Goal: Information Seeking & Learning: Check status

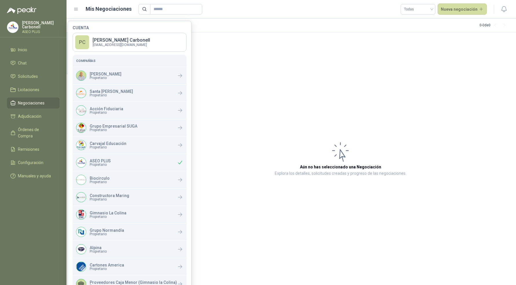
scroll to position [116, 0]
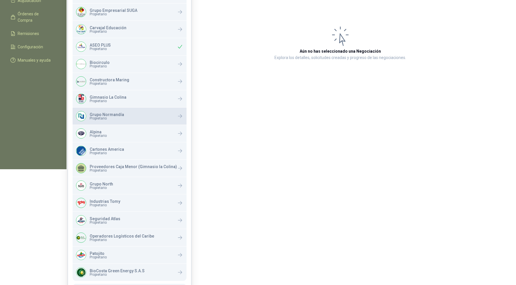
click at [124, 121] on div "Grupo Normandía Propietario" at bounding box center [130, 116] width 114 height 17
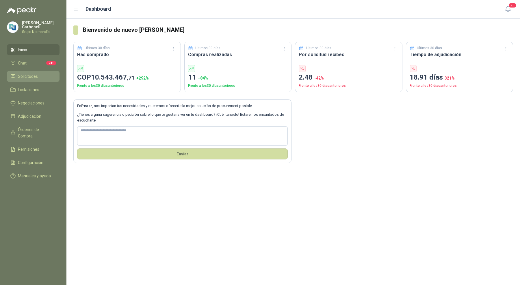
click at [38, 76] on li "Solicitudes" at bounding box center [33, 76] width 46 height 6
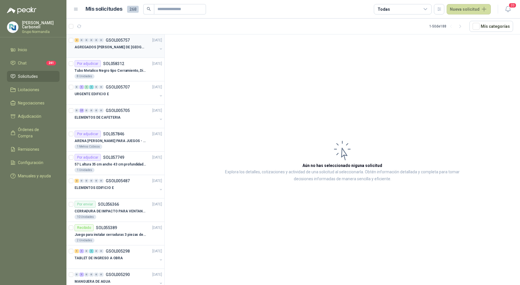
click at [148, 51] on div at bounding box center [116, 53] width 83 height 5
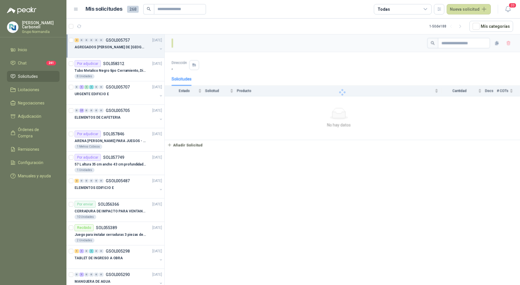
click at [148, 51] on div at bounding box center [116, 53] width 83 height 5
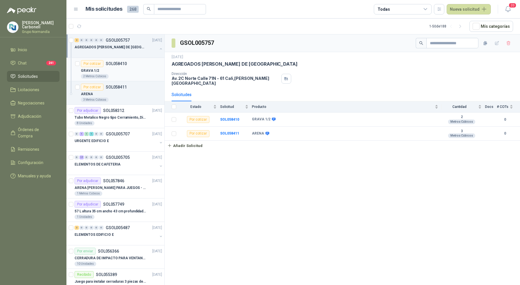
click at [142, 66] on div "Por cotizar SOL058410" at bounding box center [121, 63] width 81 height 7
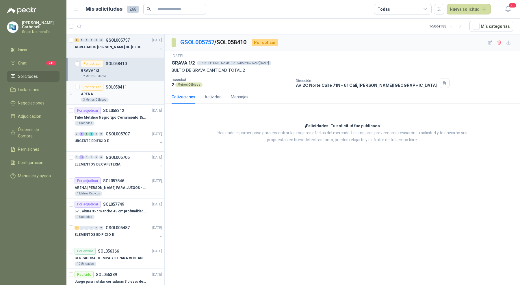
click at [132, 99] on div "3 Metros Cúbicos" at bounding box center [121, 99] width 81 height 5
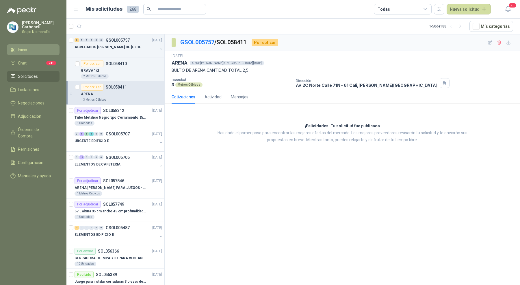
click at [32, 44] on link "Inicio" at bounding box center [33, 49] width 53 height 11
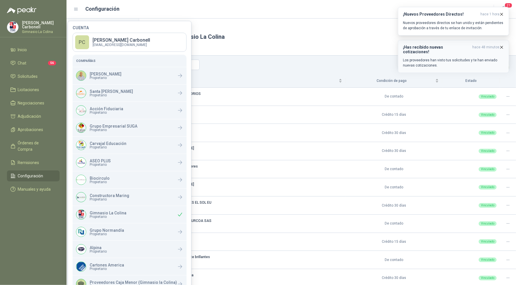
click at [501, 45] on icon "button" at bounding box center [501, 47] width 5 height 5
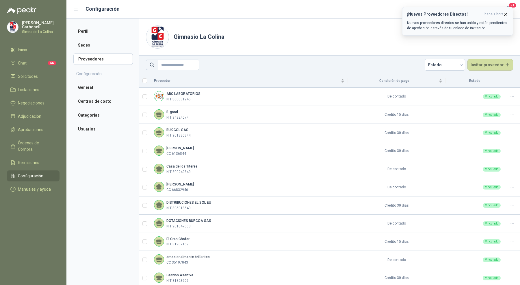
click at [505, 12] on icon "button" at bounding box center [506, 14] width 5 height 5
